Goal: Task Accomplishment & Management: Manage account settings

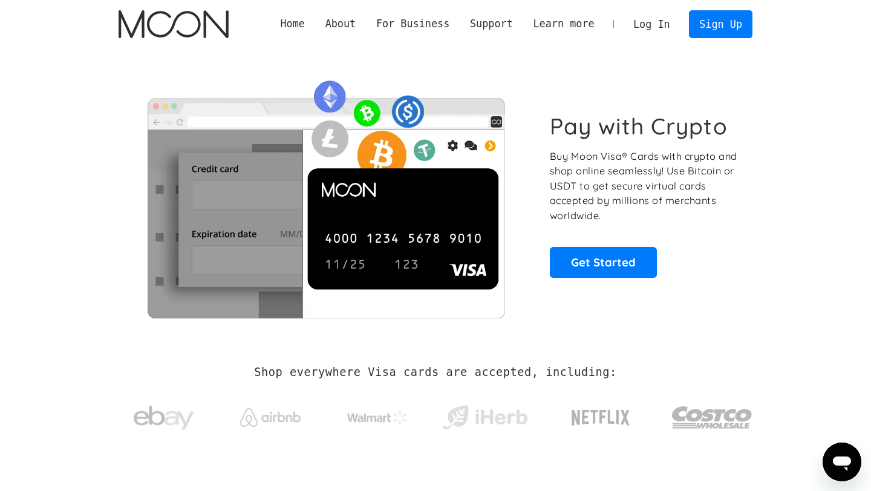
click at [661, 18] on link "Log In" at bounding box center [651, 24] width 57 height 27
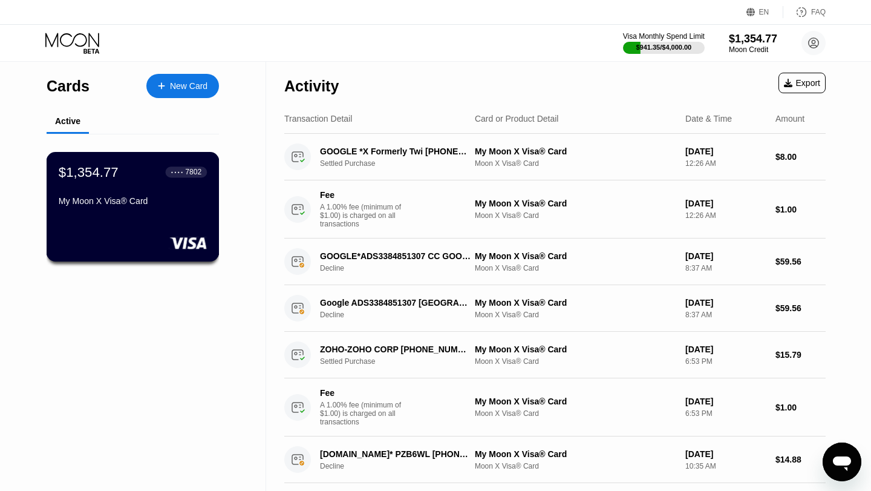
click at [120, 176] on div "$1,354.77 ● ● ● ● 7802" at bounding box center [133, 172] width 148 height 16
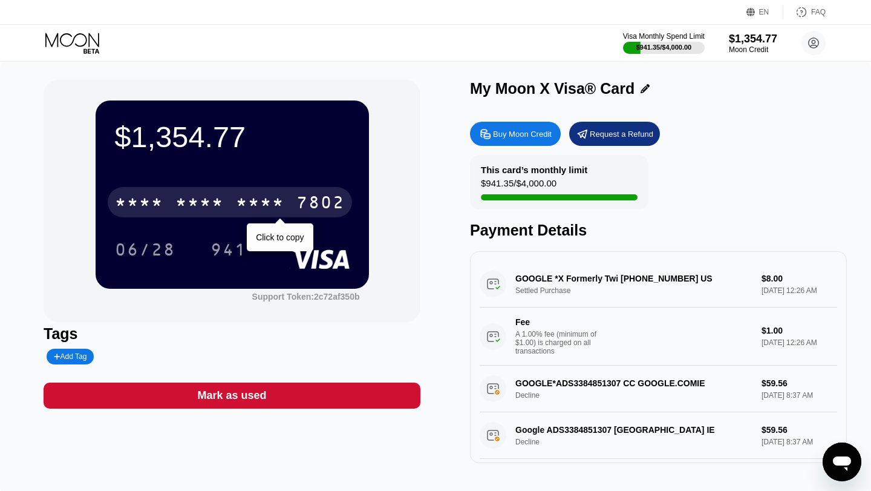
click at [178, 197] on div "* * * *" at bounding box center [199, 203] width 48 height 19
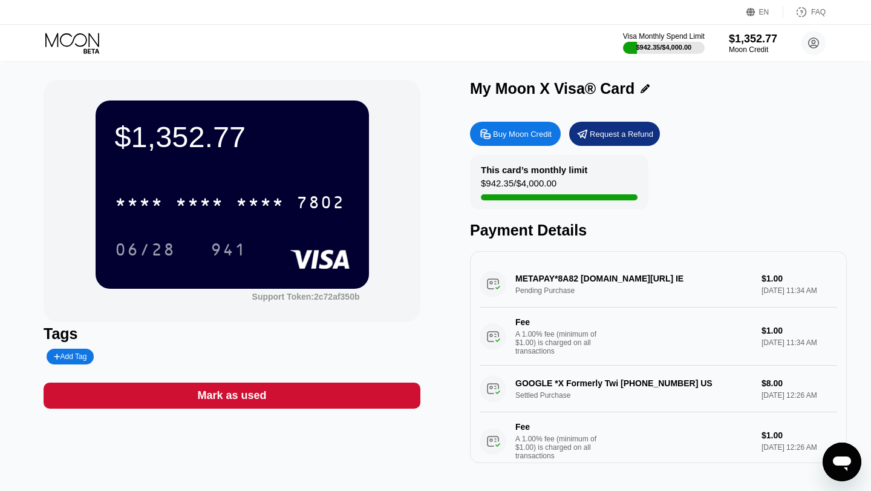
click at [563, 280] on div "METAPAY*8A82 fb.me/cc IE Pending Purchase $1.00 Sep 21, 2025 11:34 AM Fee A 1.0…" at bounding box center [658, 313] width 357 height 105
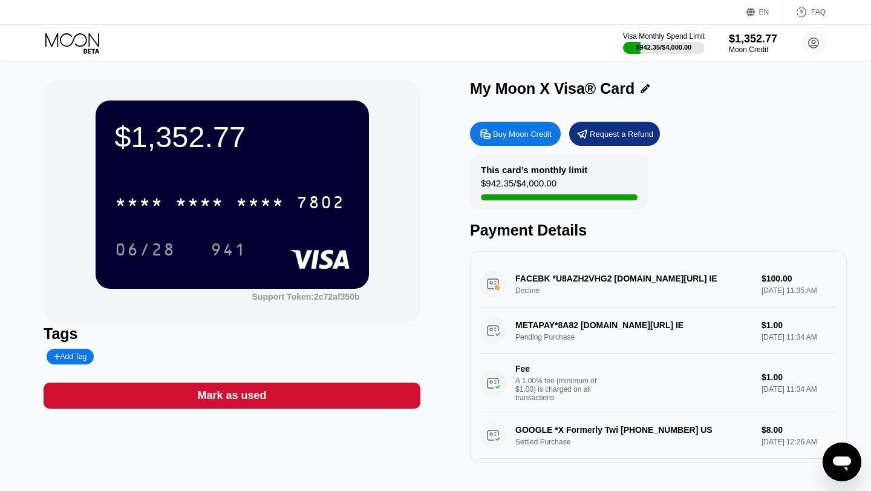
click at [503, 291] on div "FACEBK *U8AZH2VHG2 fb.me/ads IE Decline $100.00 Sep 21, 2025 11:35 AM" at bounding box center [658, 284] width 357 height 47
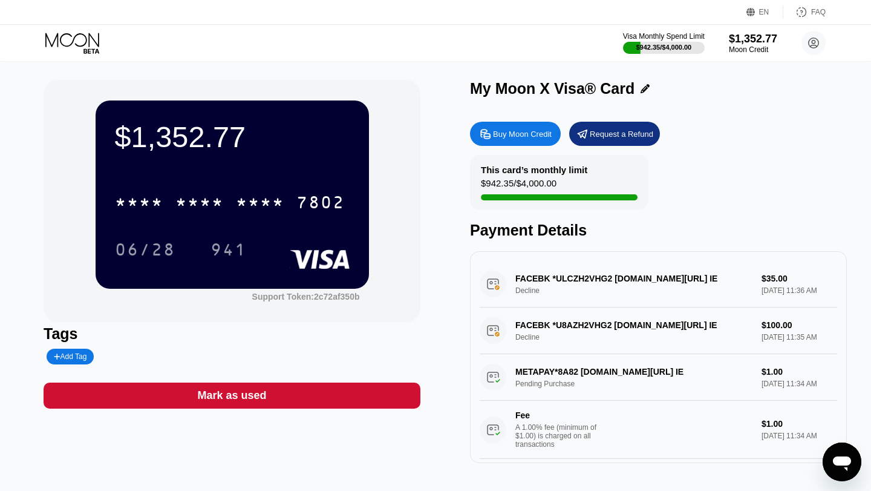
click at [68, 42] on icon at bounding box center [73, 43] width 56 height 21
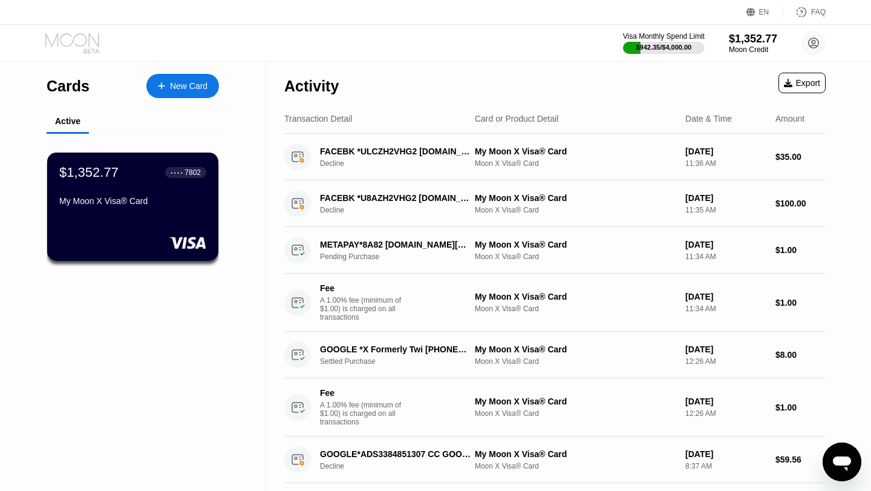
click at [77, 36] on icon at bounding box center [73, 43] width 56 height 21
click at [817, 43] on circle at bounding box center [813, 43] width 24 height 24
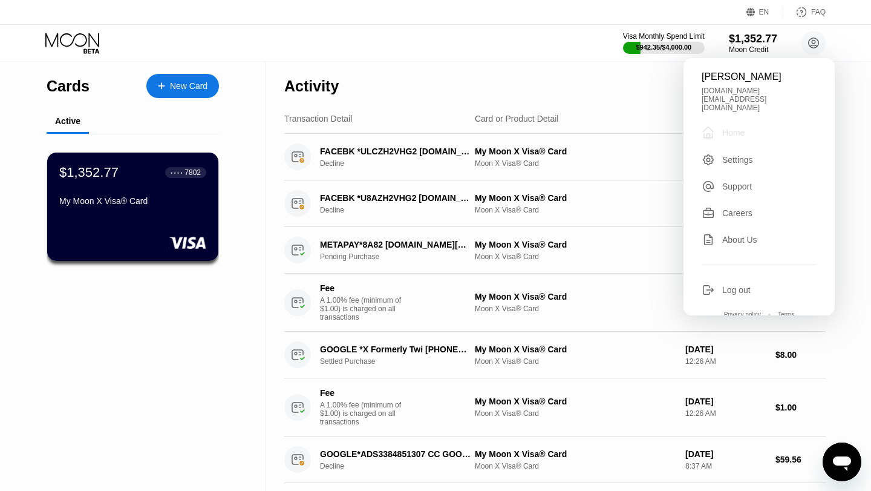
click at [777, 125] on div " Home" at bounding box center [759, 132] width 115 height 15
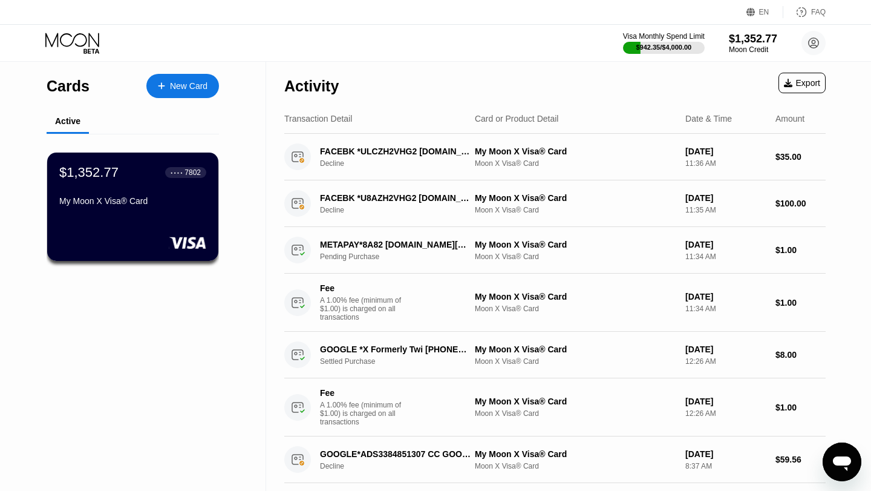
click at [57, 41] on icon at bounding box center [72, 40] width 54 height 14
click at [812, 49] on circle at bounding box center [813, 43] width 24 height 24
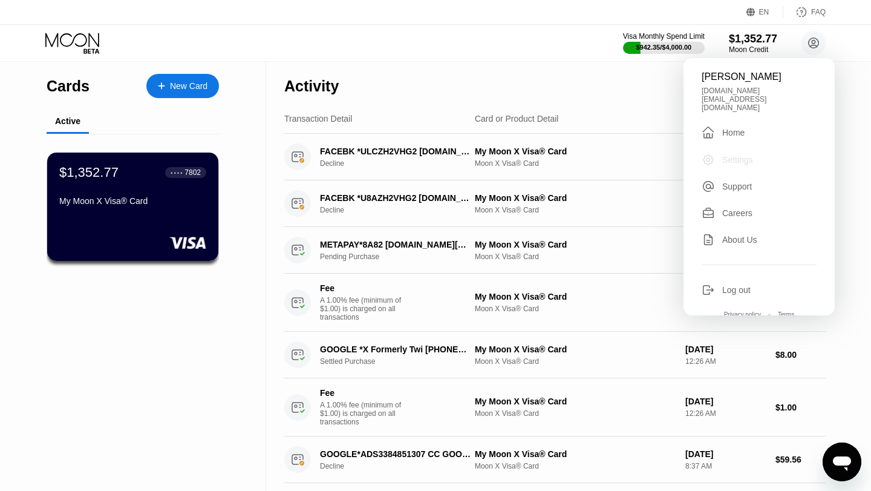
click at [748, 155] on div "Settings" at bounding box center [737, 160] width 31 height 10
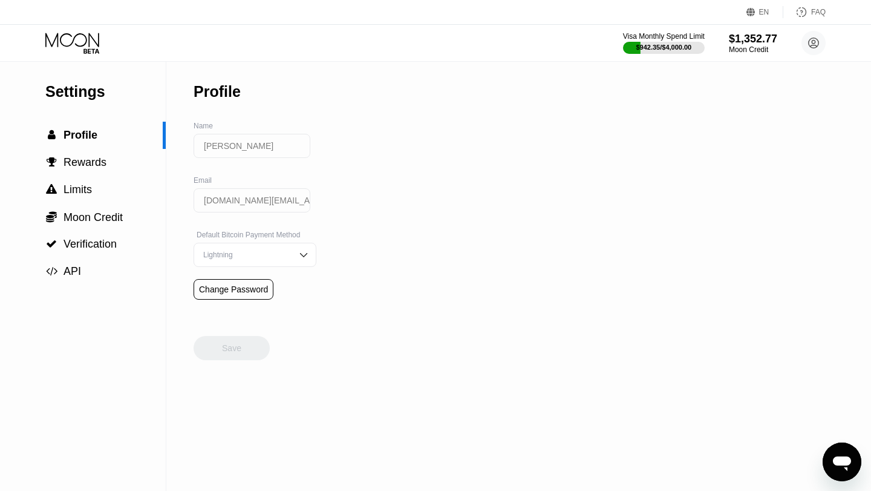
click at [80, 39] on icon at bounding box center [73, 43] width 56 height 21
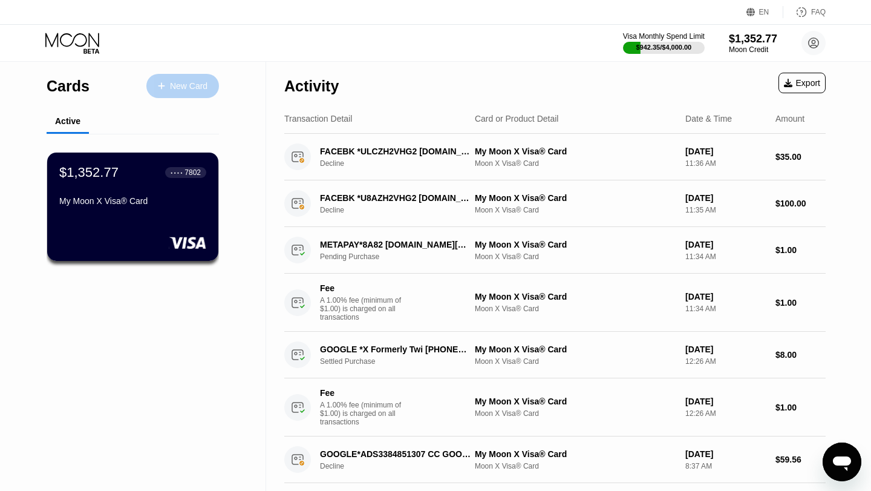
click at [175, 81] on div "New Card" at bounding box center [189, 86] width 38 height 10
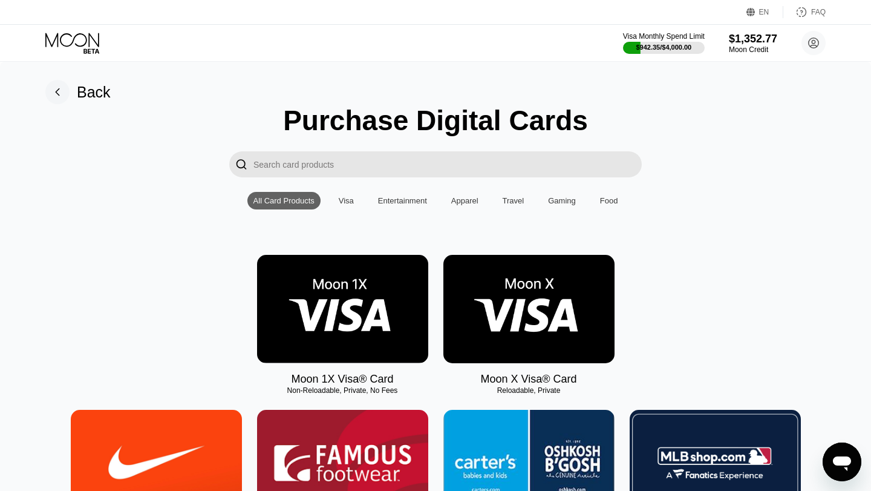
click at [502, 171] on input "Search card products" at bounding box center [447, 164] width 388 height 26
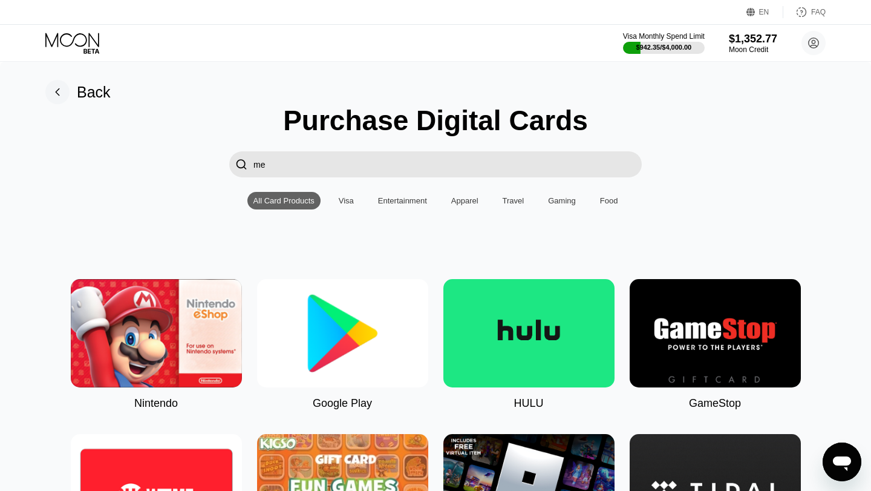
type input "m"
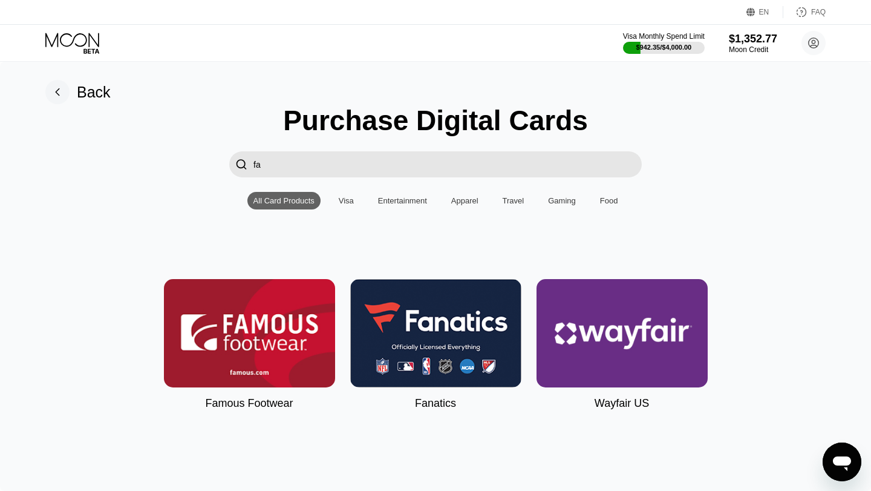
type input "f"
